Goal: Register for event/course

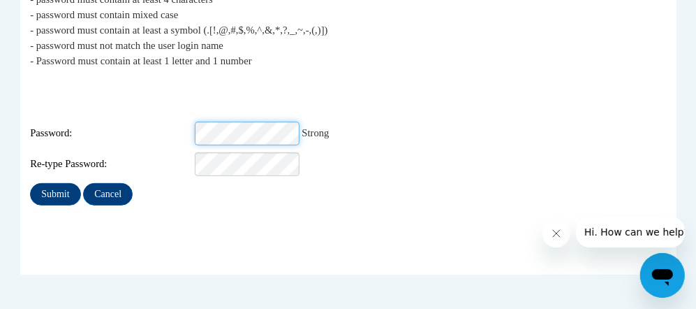
scroll to position [348, 0]
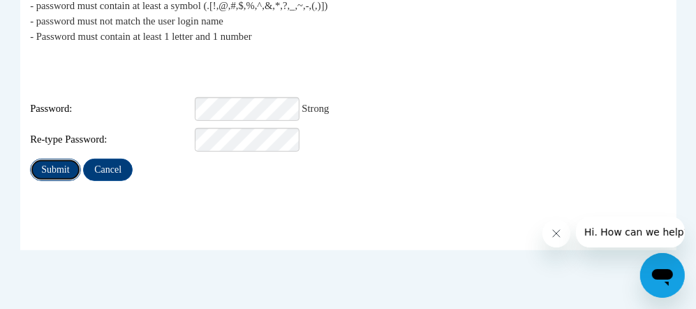
click at [57, 158] on input "Submit" at bounding box center [55, 169] width 50 height 22
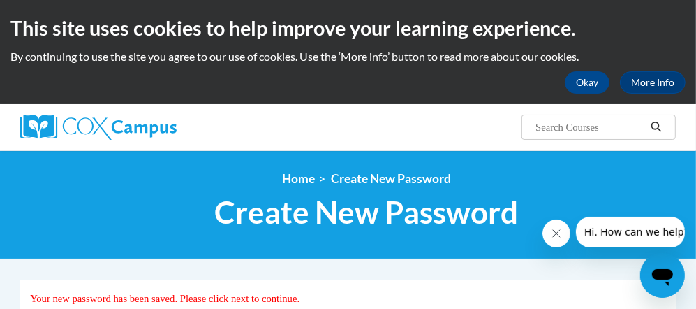
click at [402, 126] on div "Search Search..." at bounding box center [461, 122] width 452 height 36
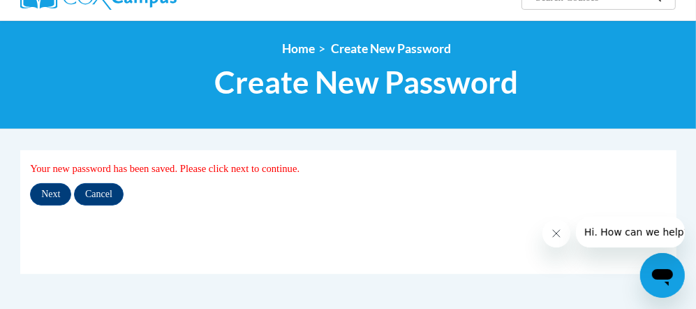
scroll to position [279, 0]
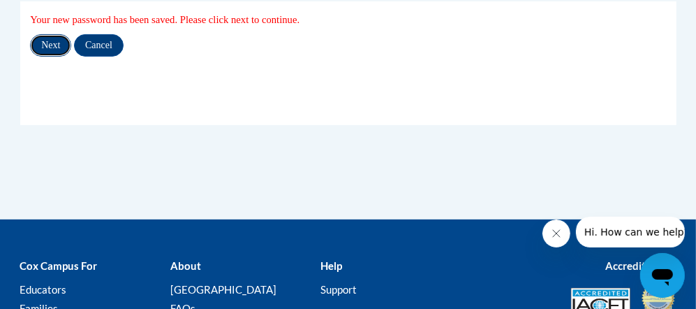
click at [46, 45] on input "Next" at bounding box center [50, 45] width 41 height 22
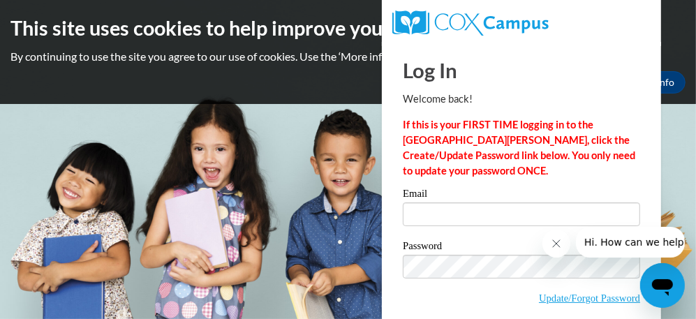
click at [550, 240] on icon "Close message from company" at bounding box center [555, 242] width 11 height 11
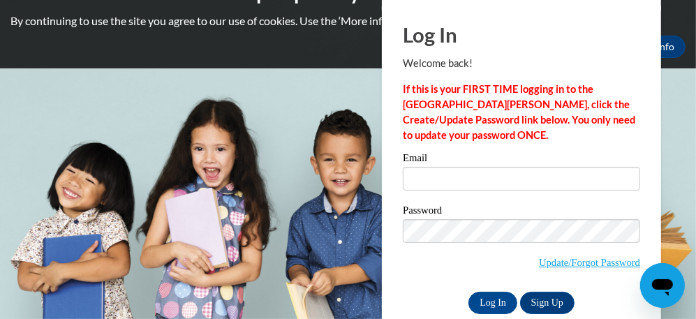
scroll to position [61, 0]
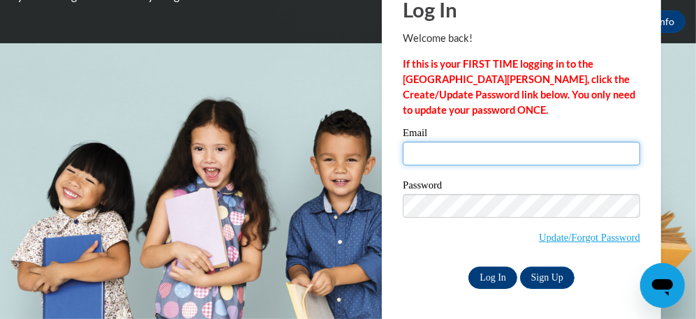
type input "[PERSON_NAME][EMAIL_ADDRESS][DOMAIN_NAME]"
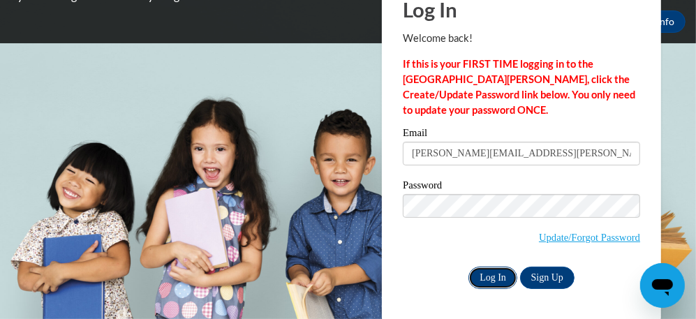
click at [482, 272] on input "Log In" at bounding box center [492, 278] width 49 height 22
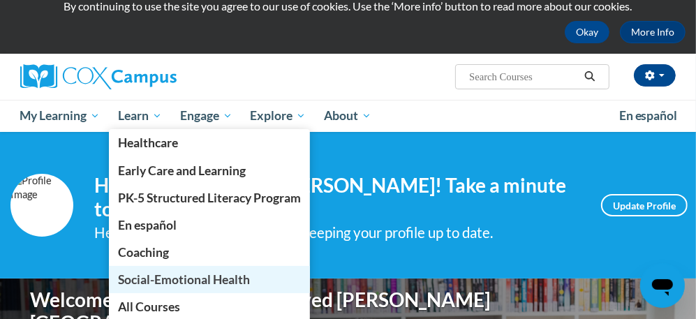
scroll to position [69, 0]
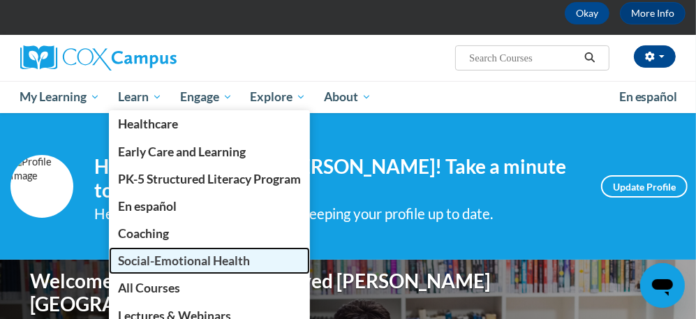
click at [182, 258] on span "Social-Emotional Health" at bounding box center [184, 260] width 132 height 15
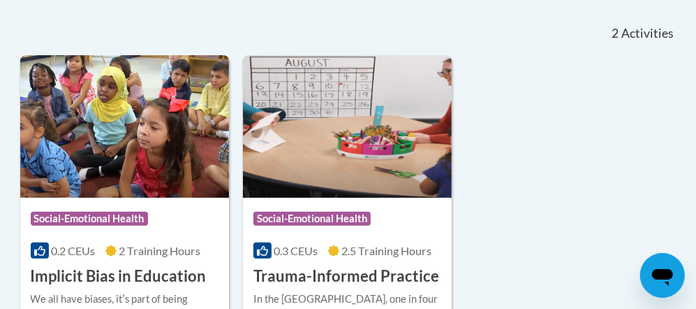
scroll to position [348, 0]
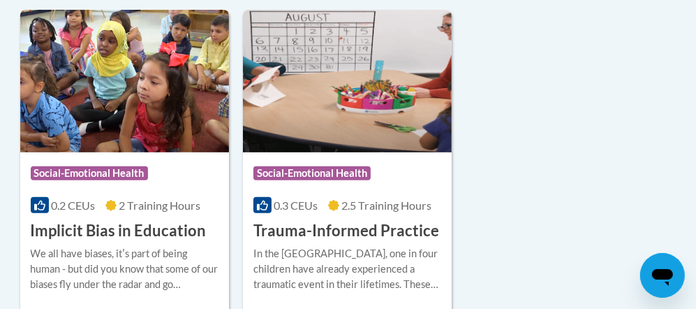
click at [123, 226] on h3 "Implicit Bias in Education" at bounding box center [119, 231] width 176 height 22
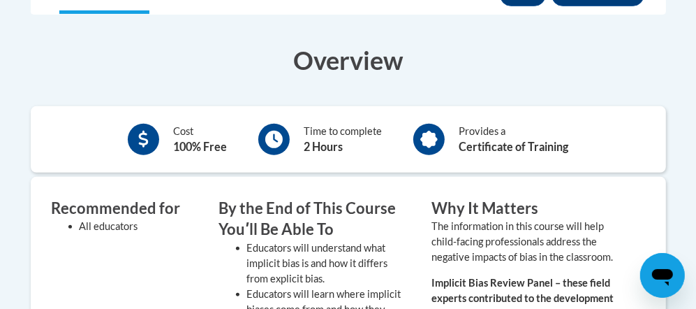
scroll to position [419, 0]
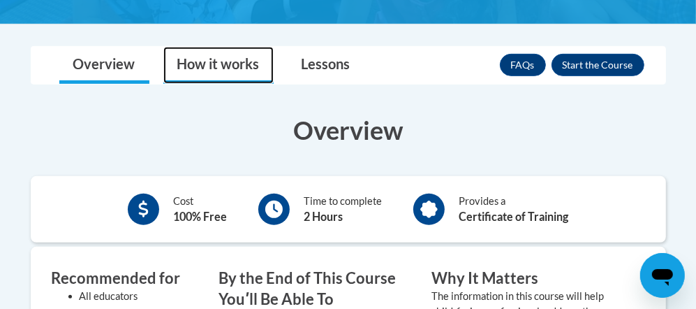
click at [226, 68] on link "How it works" at bounding box center [218, 65] width 110 height 37
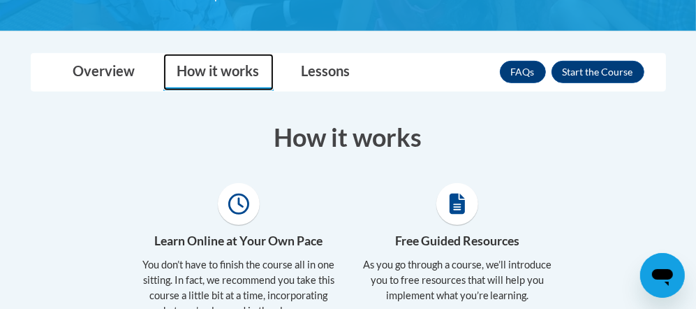
scroll to position [348, 0]
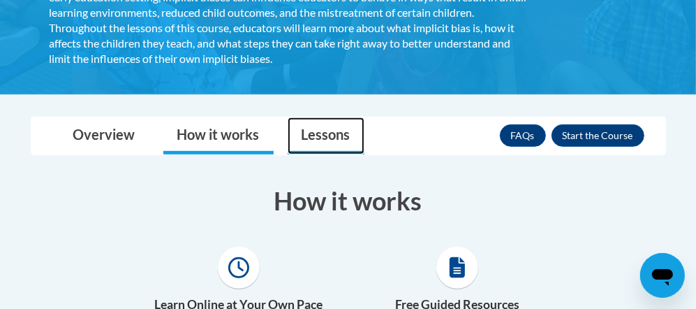
click at [338, 127] on link "Lessons" at bounding box center [326, 135] width 77 height 37
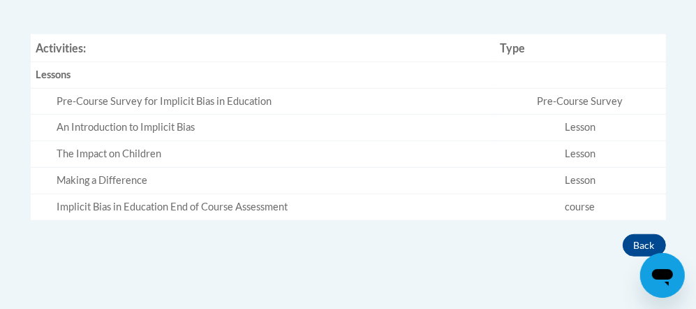
scroll to position [628, 0]
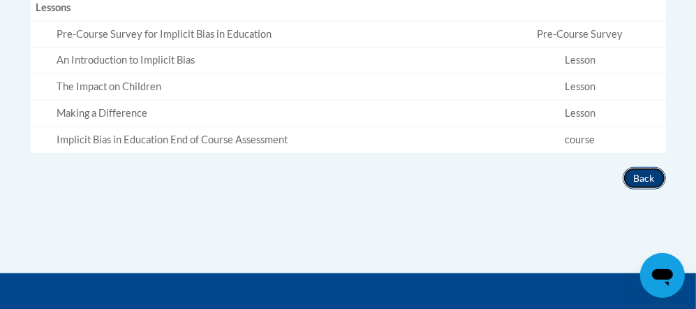
click at [645, 177] on button "Back" at bounding box center [644, 178] width 43 height 22
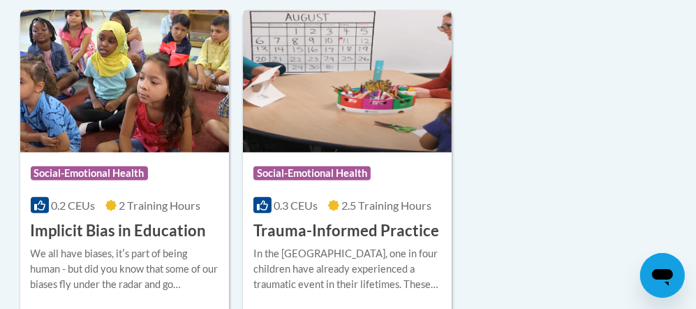
click at [384, 230] on h3 "Trauma-Informed Practice" at bounding box center [346, 231] width 186 height 22
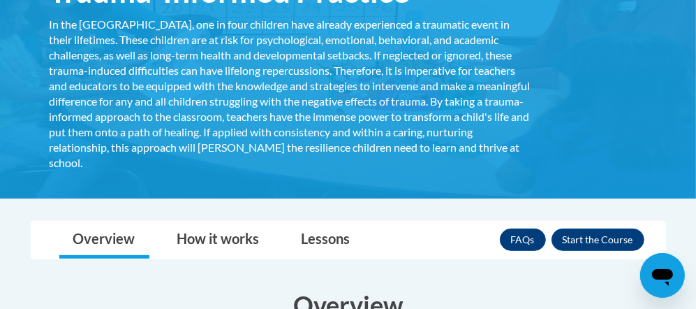
scroll to position [279, 0]
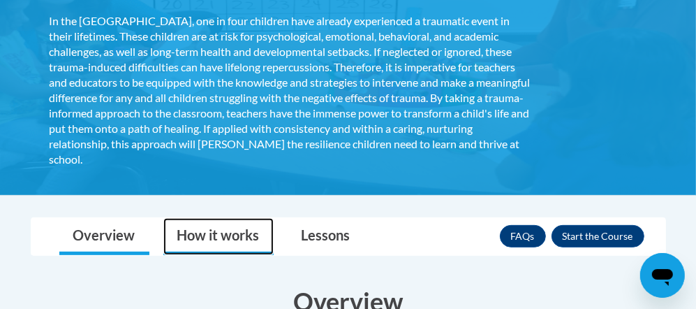
click at [249, 237] on link "How it works" at bounding box center [218, 236] width 110 height 37
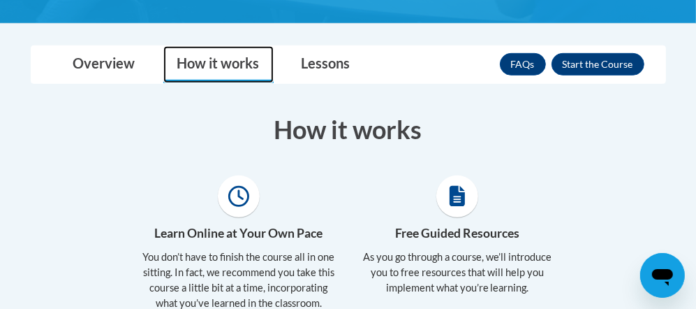
scroll to position [348, 0]
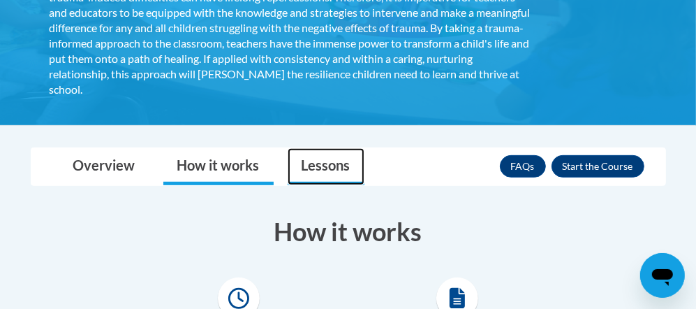
click at [317, 168] on link "Lessons" at bounding box center [326, 166] width 77 height 37
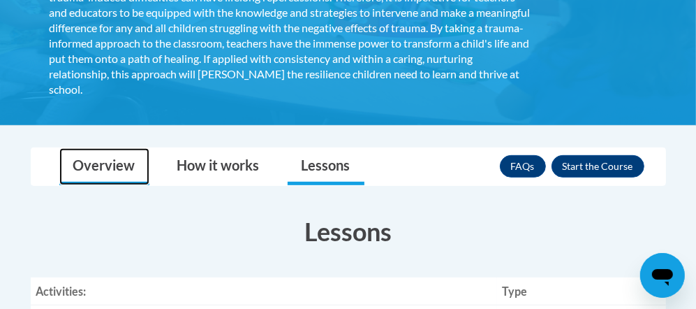
click at [110, 168] on link "Overview" at bounding box center [104, 166] width 90 height 37
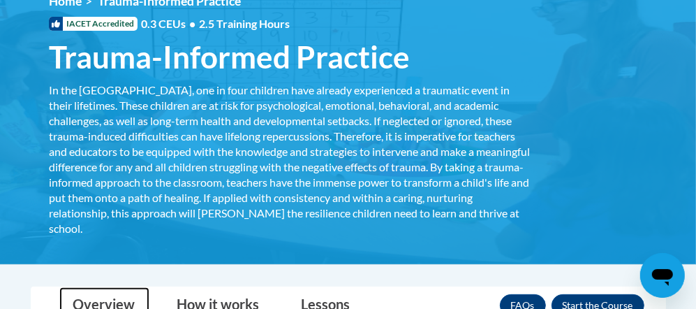
scroll to position [69, 0]
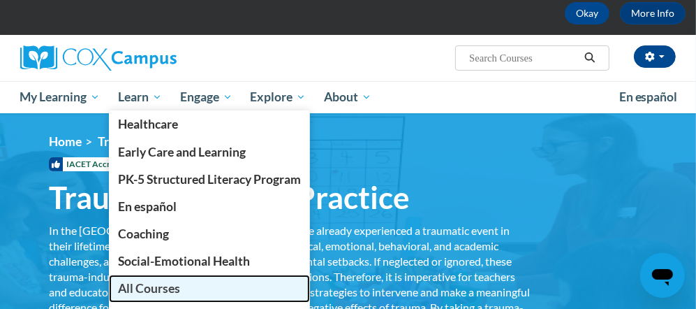
click at [154, 286] on span "All Courses" at bounding box center [149, 288] width 62 height 15
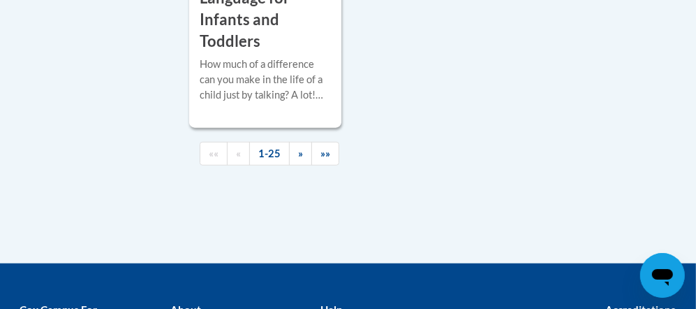
scroll to position [3979, 0]
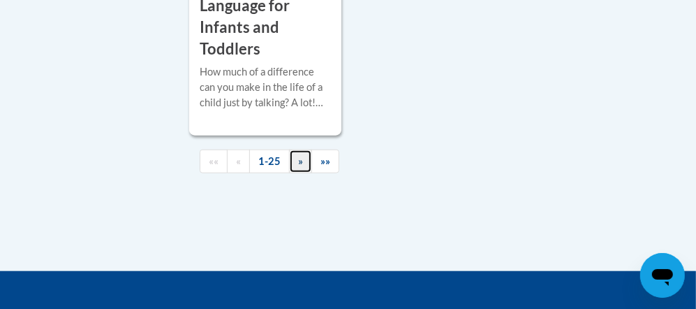
click at [298, 155] on span "»" at bounding box center [300, 161] width 5 height 12
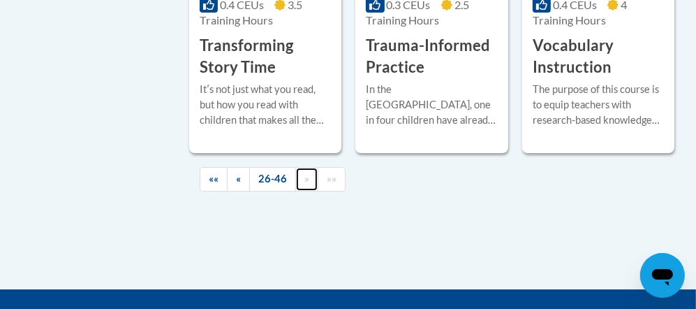
scroll to position [2872, 0]
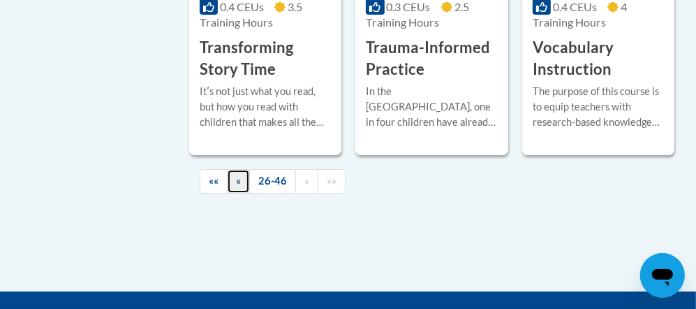
click at [239, 175] on span "«" at bounding box center [238, 181] width 5 height 12
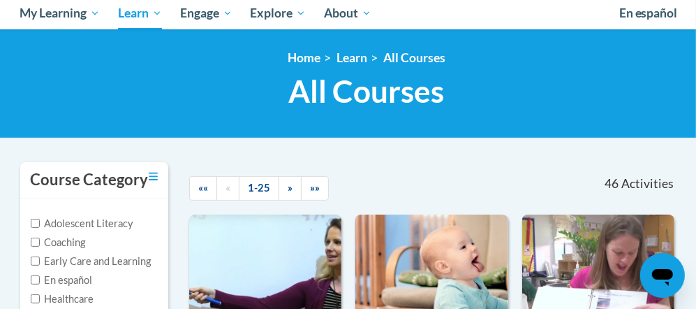
scroll to position [289, 0]
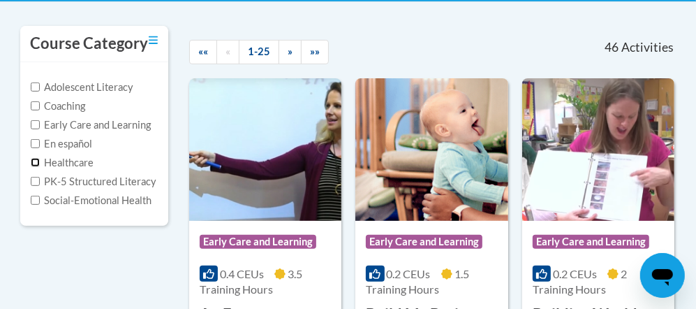
click at [34, 160] on input "Healthcare" at bounding box center [35, 162] width 9 height 9
checkbox input "true"
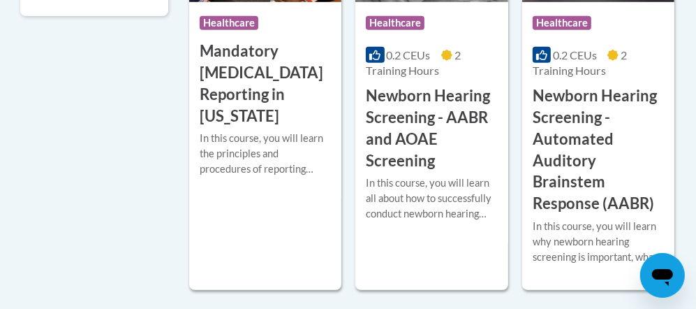
scroll to position [80, 0]
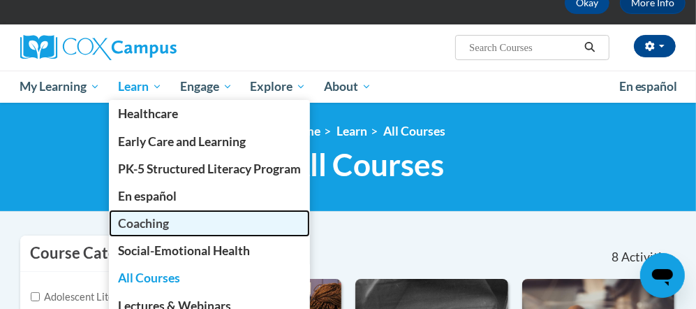
click at [162, 218] on span "Coaching" at bounding box center [143, 223] width 51 height 15
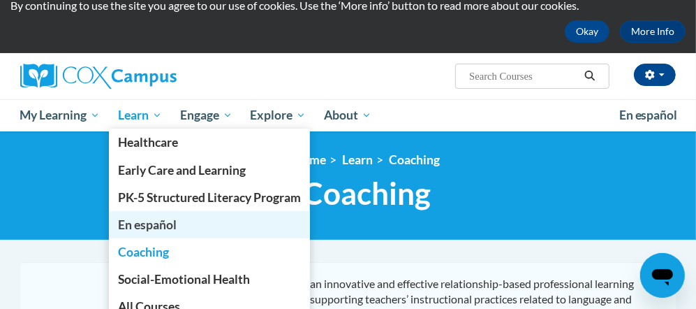
scroll to position [69, 0]
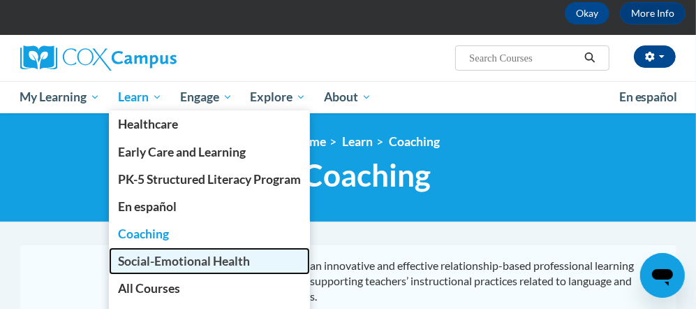
click at [219, 257] on span "Social-Emotional Health" at bounding box center [184, 260] width 132 height 15
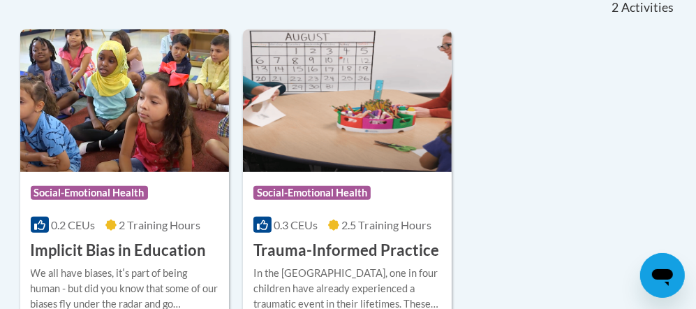
scroll to position [419, 0]
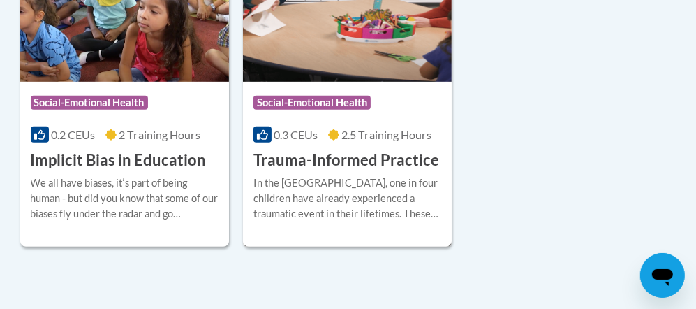
click at [351, 163] on h3 "Trauma-Informed Practice" at bounding box center [346, 160] width 186 height 22
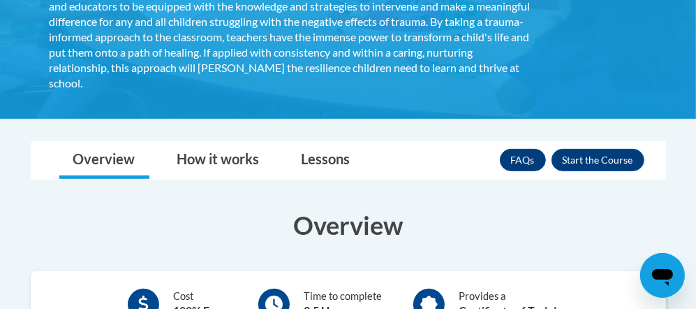
scroll to position [348, 0]
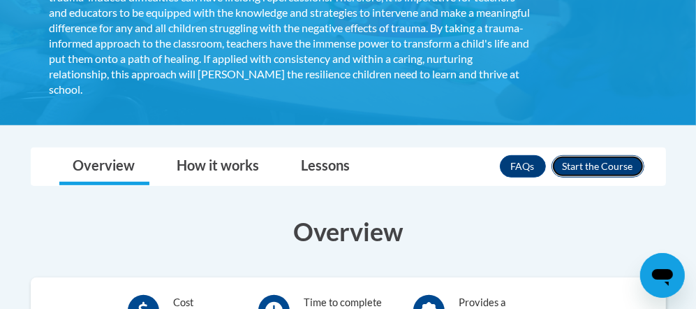
click at [616, 161] on button "Enroll" at bounding box center [598, 166] width 93 height 22
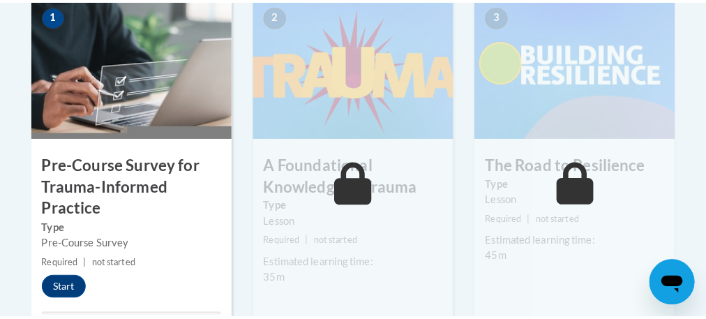
scroll to position [558, 0]
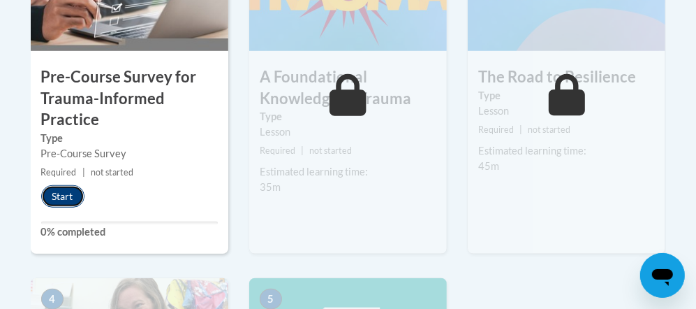
click at [82, 192] on button "Start" at bounding box center [62, 196] width 43 height 22
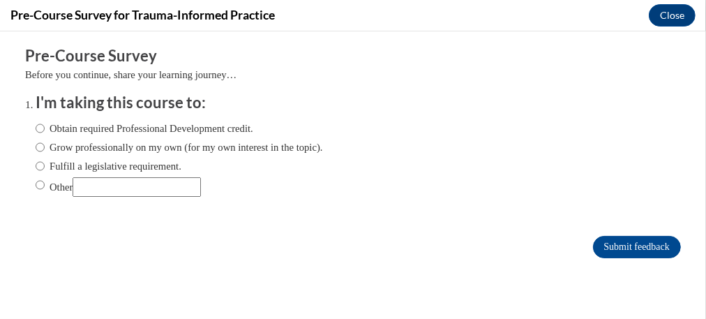
scroll to position [0, 0]
click at [36, 145] on input "Grow professionally on my own (for my own interest in the topic)." at bounding box center [40, 146] width 9 height 15
radio input "true"
click at [638, 249] on input "Submit feedback" at bounding box center [637, 246] width 88 height 22
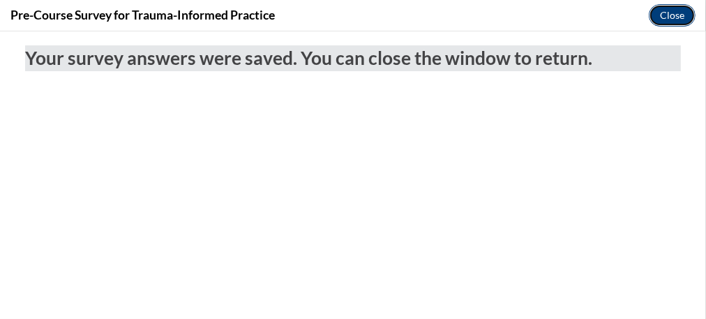
click at [666, 14] on button "Close" at bounding box center [672, 15] width 47 height 22
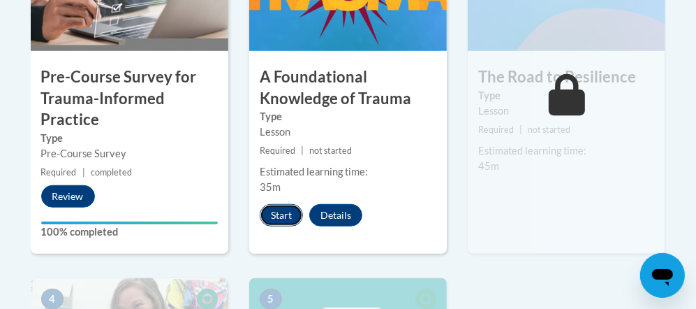
click at [275, 214] on button "Start" at bounding box center [281, 215] width 43 height 22
